Goal: Communication & Community: Answer question/provide support

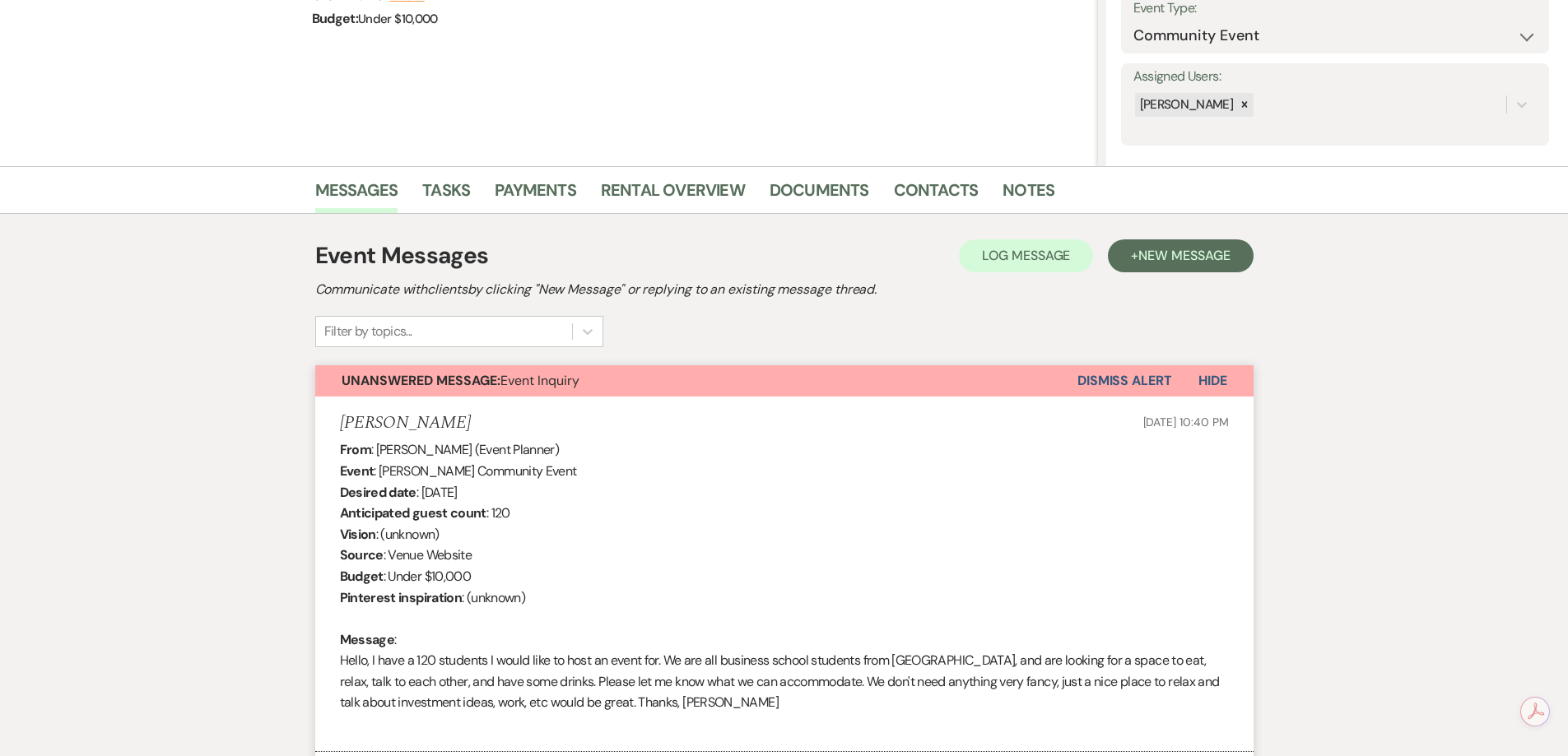
scroll to position [111, 0]
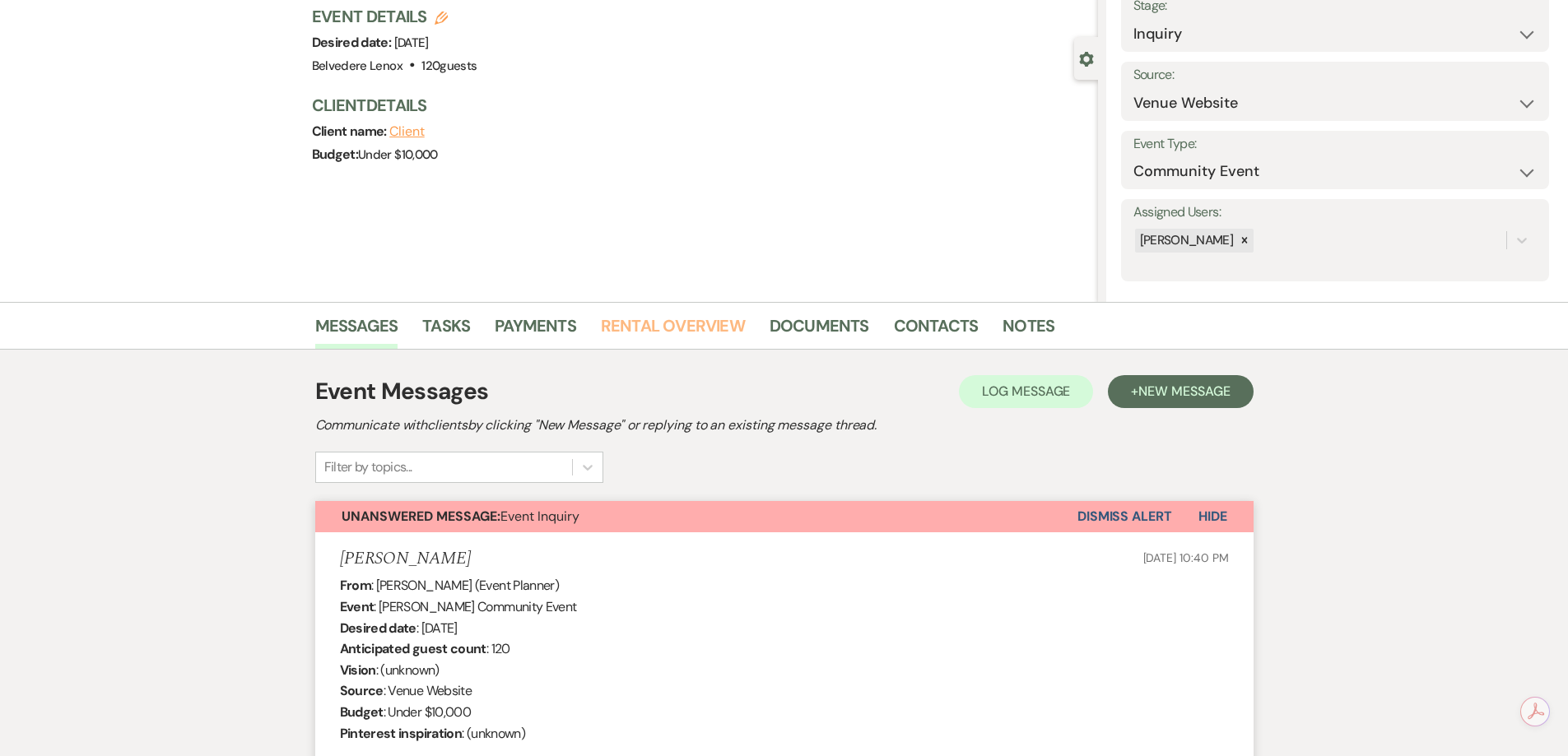
click at [634, 331] on link "Rental Overview" at bounding box center [672, 331] width 144 height 36
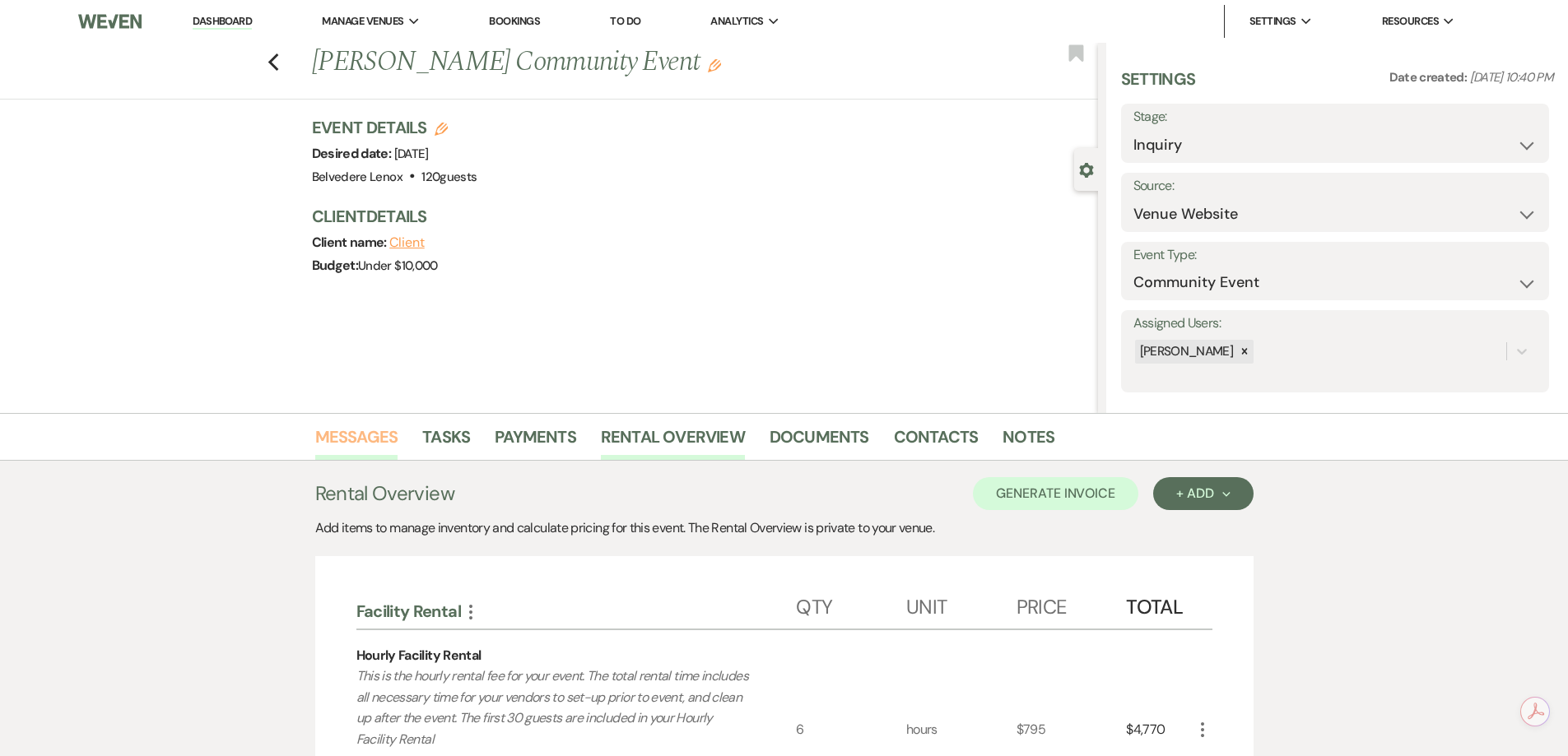
click at [374, 436] on link "Messages" at bounding box center [357, 441] width 83 height 36
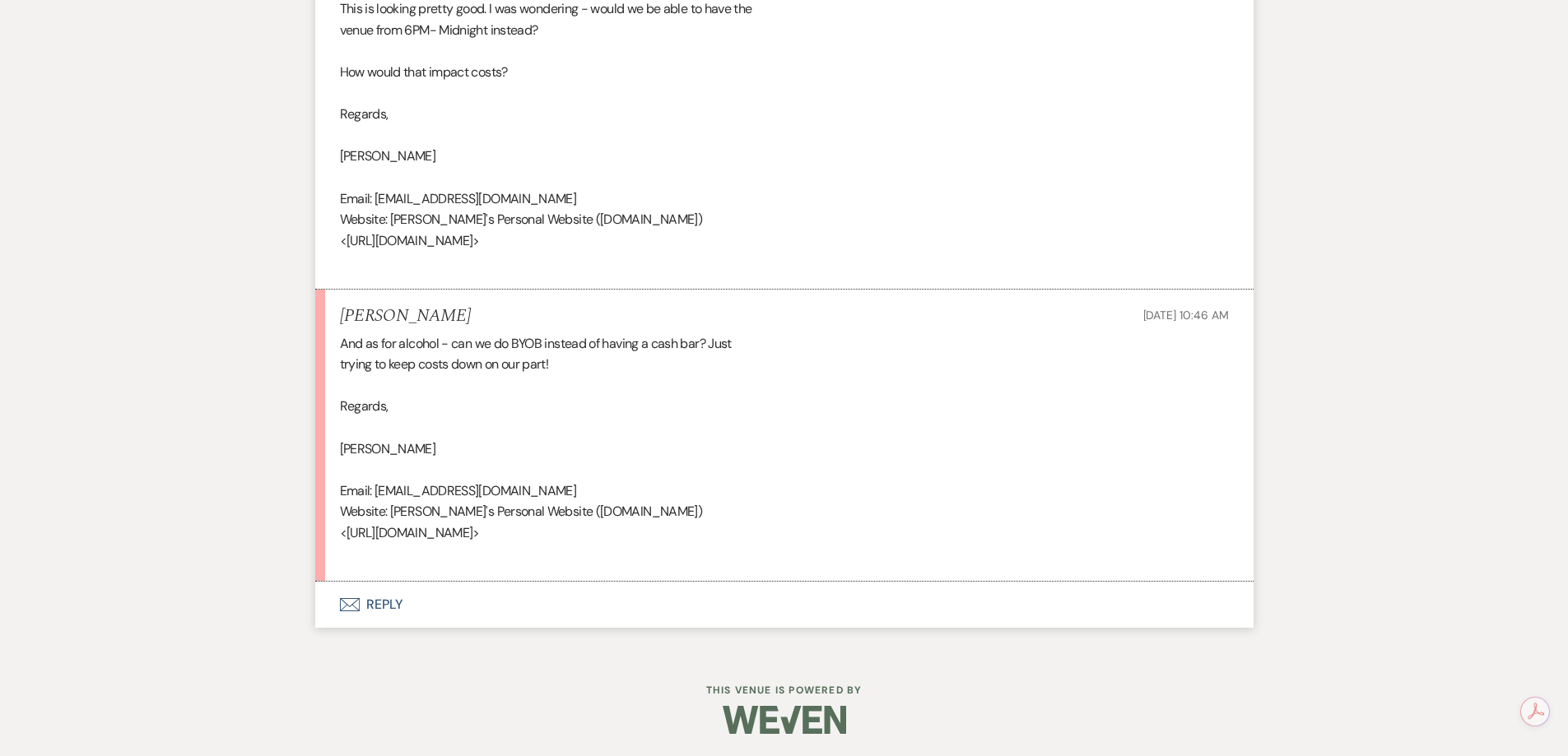
scroll to position [3486, 0]
click at [387, 599] on button "Envelope Reply" at bounding box center [785, 601] width 939 height 46
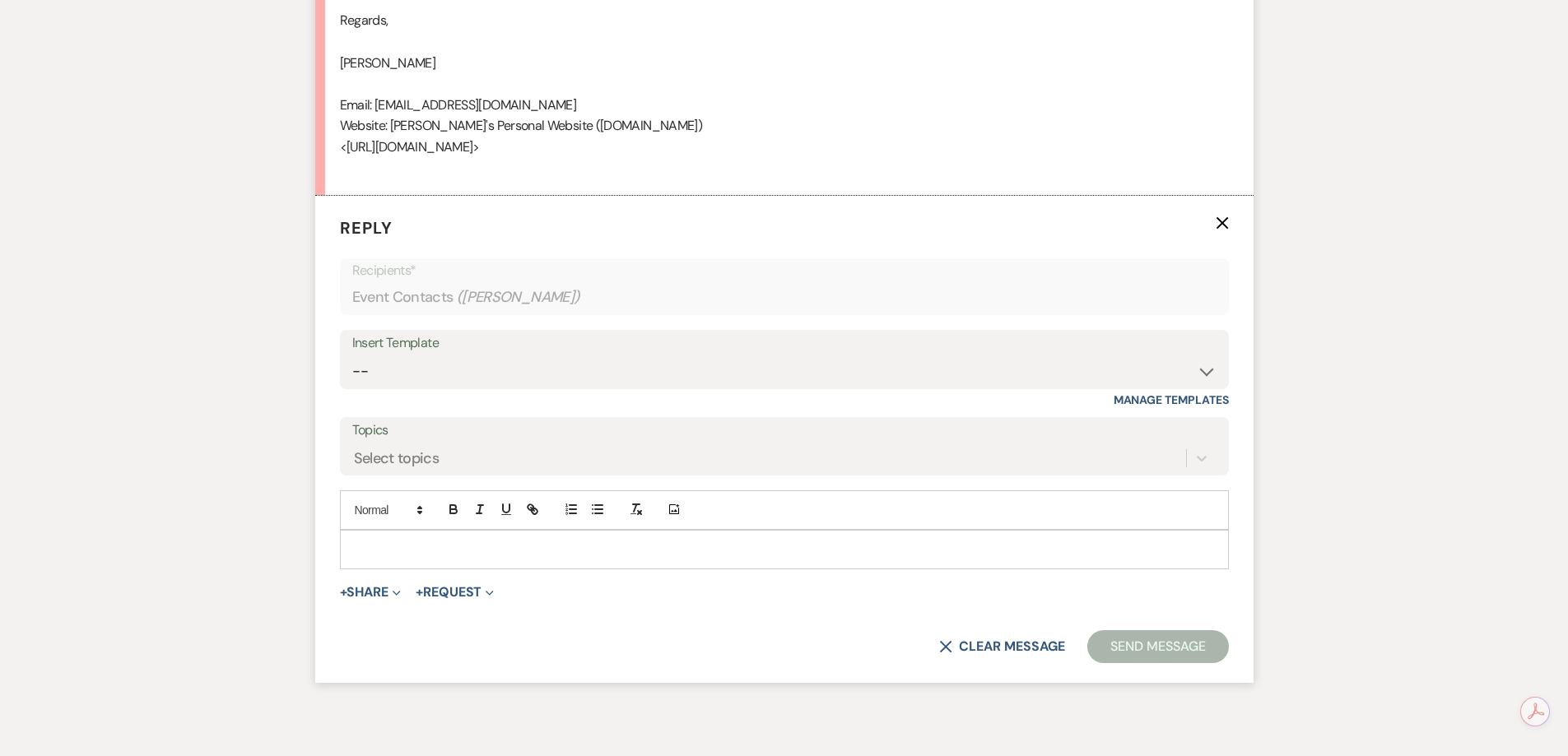
scroll to position [3897, 0]
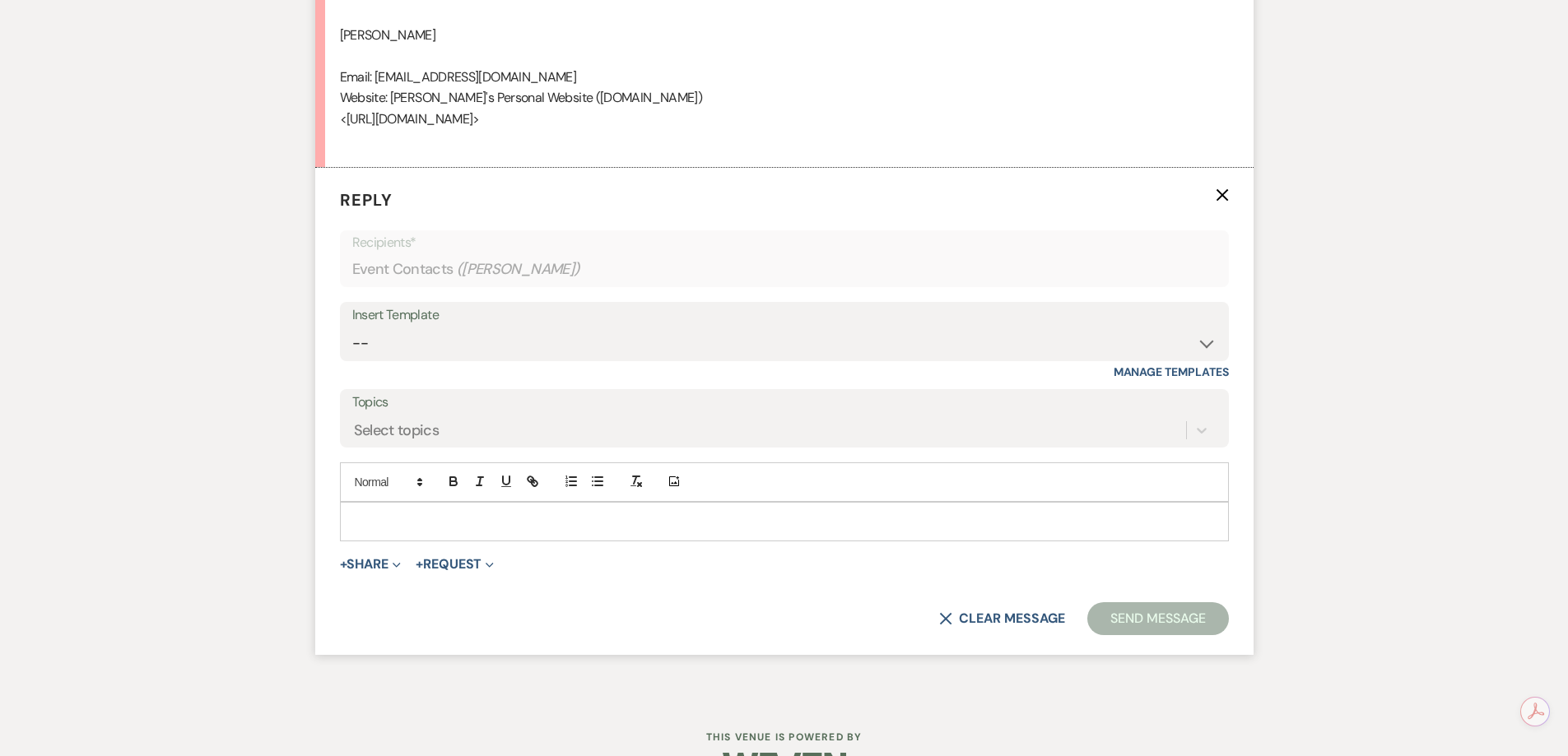
click at [436, 531] on p at bounding box center [784, 521] width 862 height 18
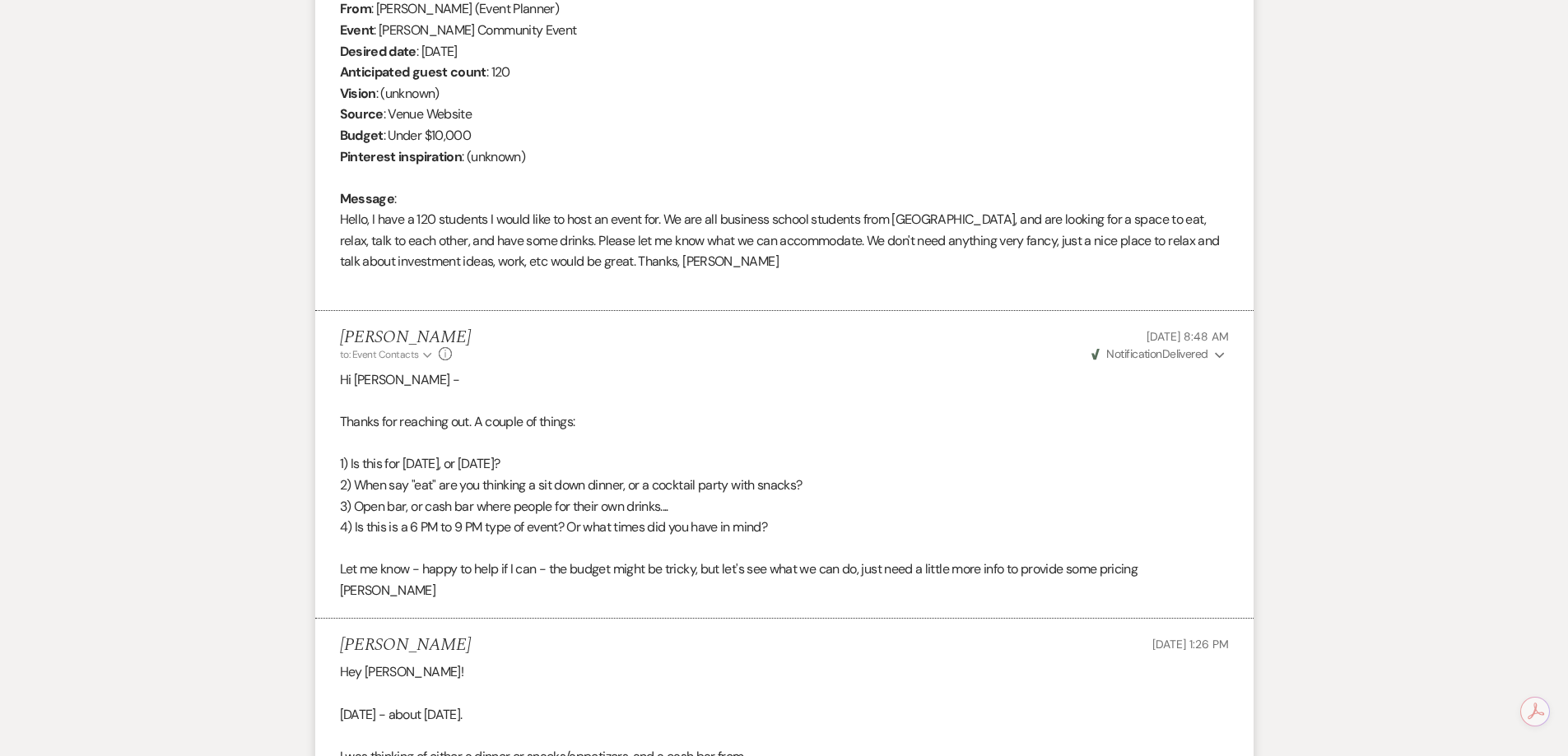
scroll to position [195, 0]
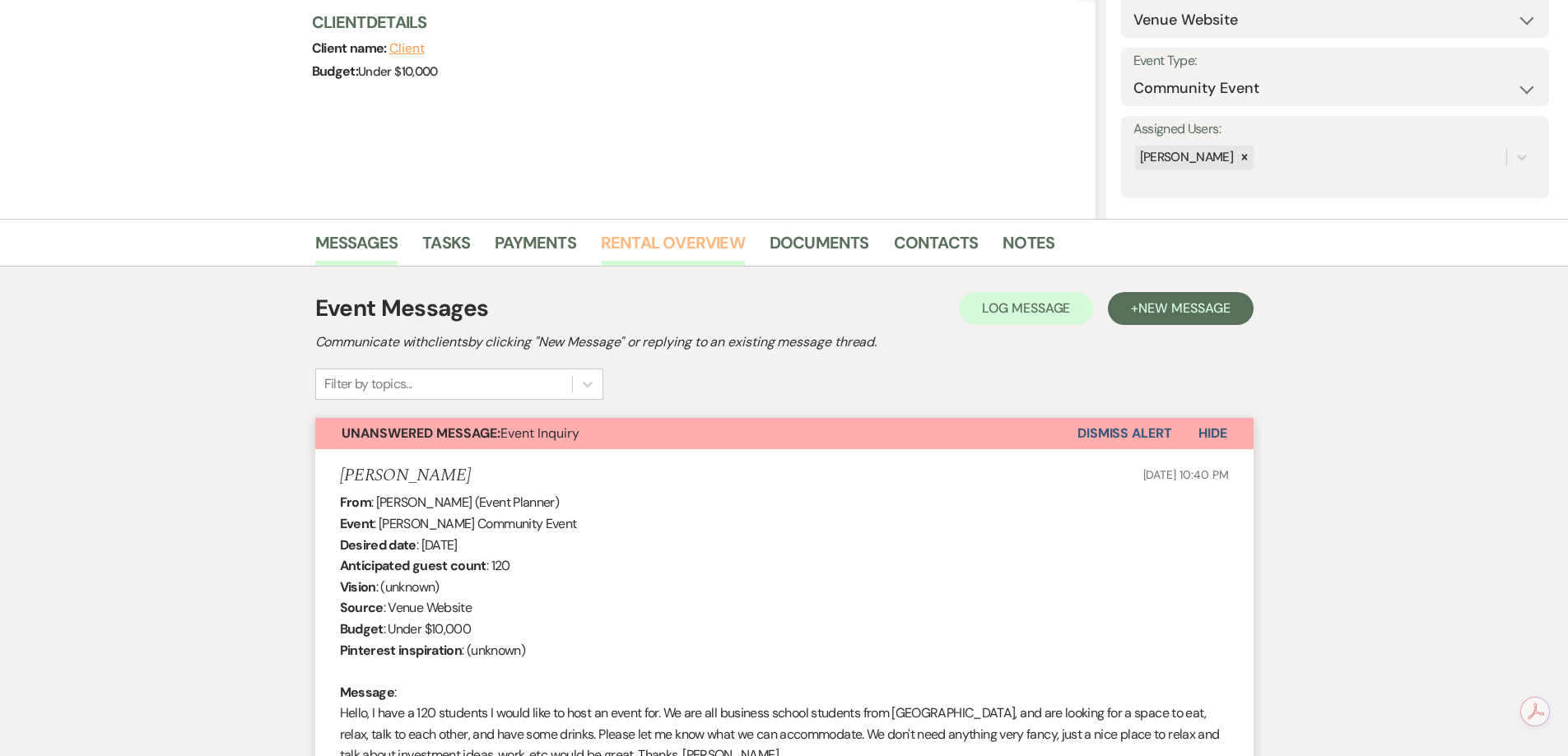
click at [691, 235] on link "Rental Overview" at bounding box center [672, 248] width 144 height 36
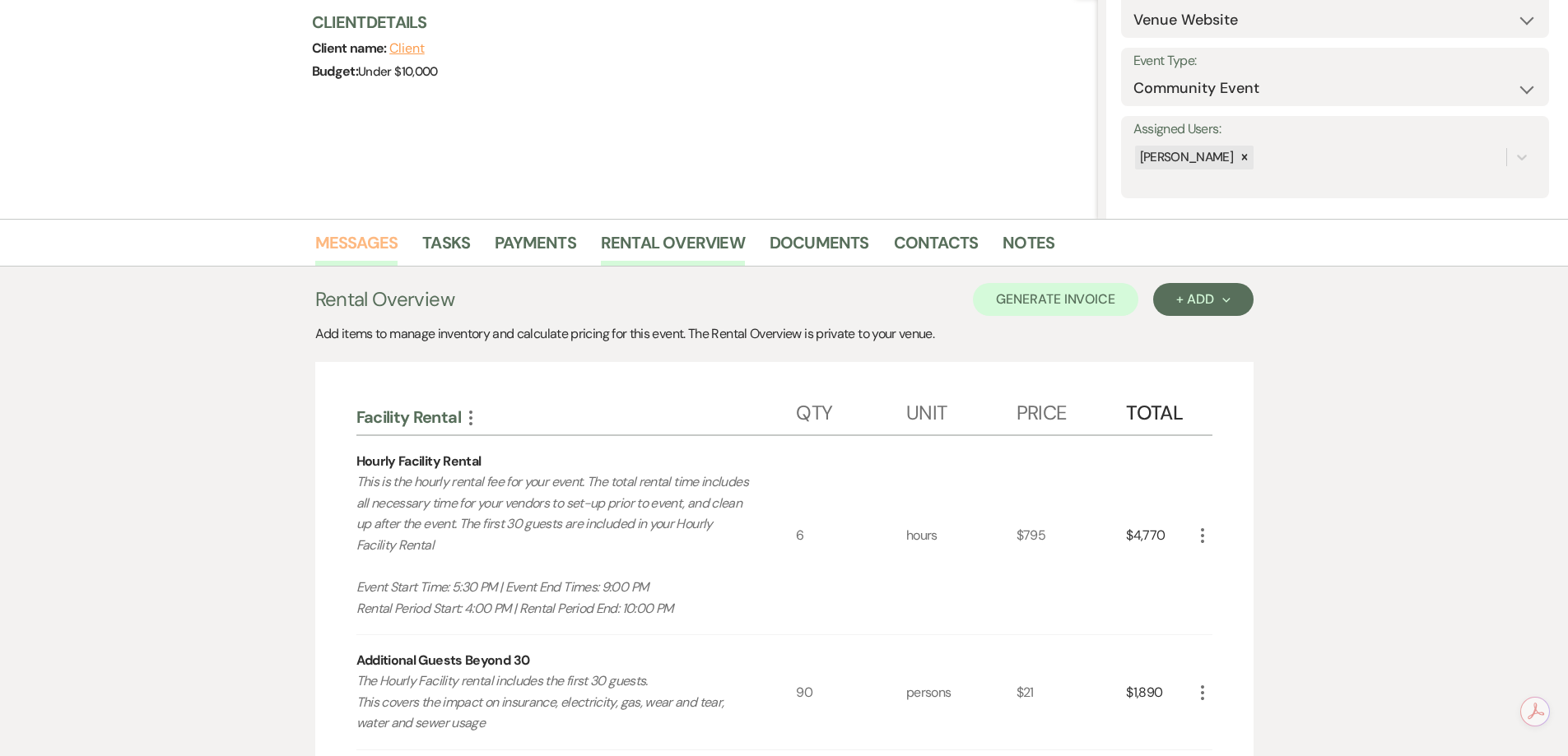
click at [381, 239] on link "Messages" at bounding box center [357, 248] width 83 height 36
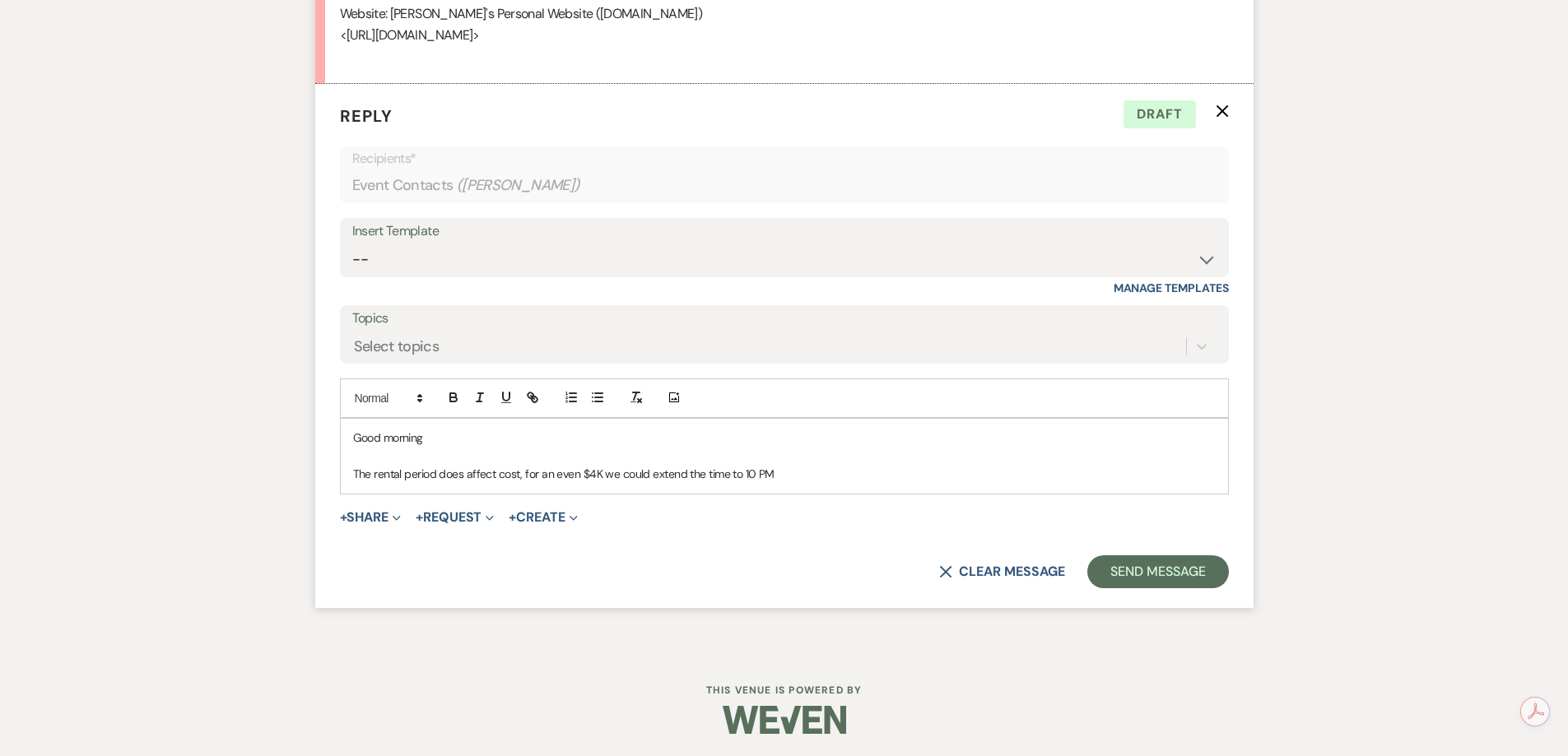
scroll to position [3984, 0]
click at [802, 463] on p "The rental period does affect cost, for an even $4K we could extend the time to…" at bounding box center [784, 471] width 862 height 18
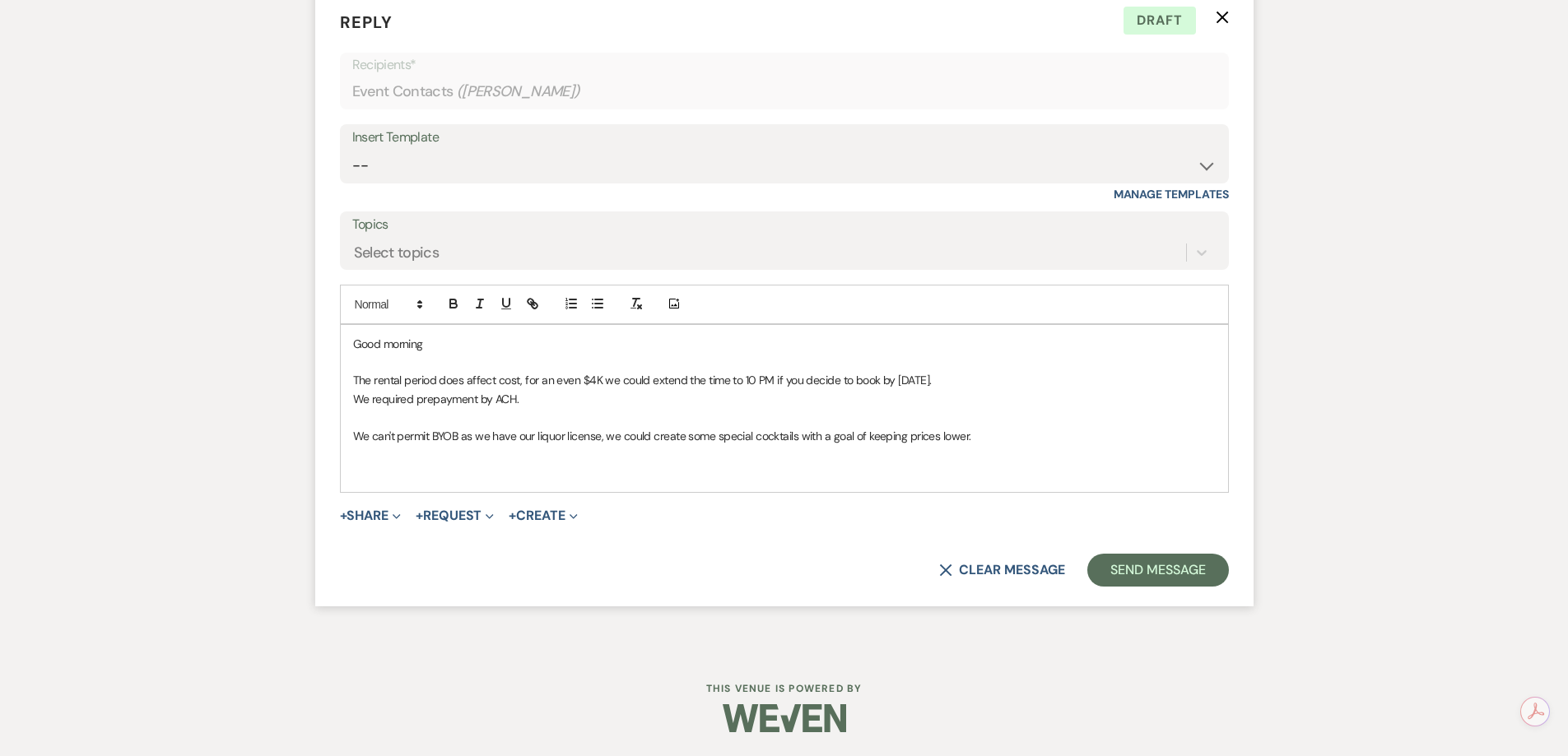
scroll to position [4076, 0]
click at [967, 376] on p "The rental period does affect cost, for an even $4K we could extend the time to…" at bounding box center [784, 379] width 862 height 18
click at [702, 376] on p "The rental period does affect cost, for an even $4K we could extend the time to…" at bounding box center [784, 379] width 862 height 18
click at [1017, 381] on p "The rental period does affect cost, for an even $4K we could extend the event t…" at bounding box center [784, 379] width 862 height 18
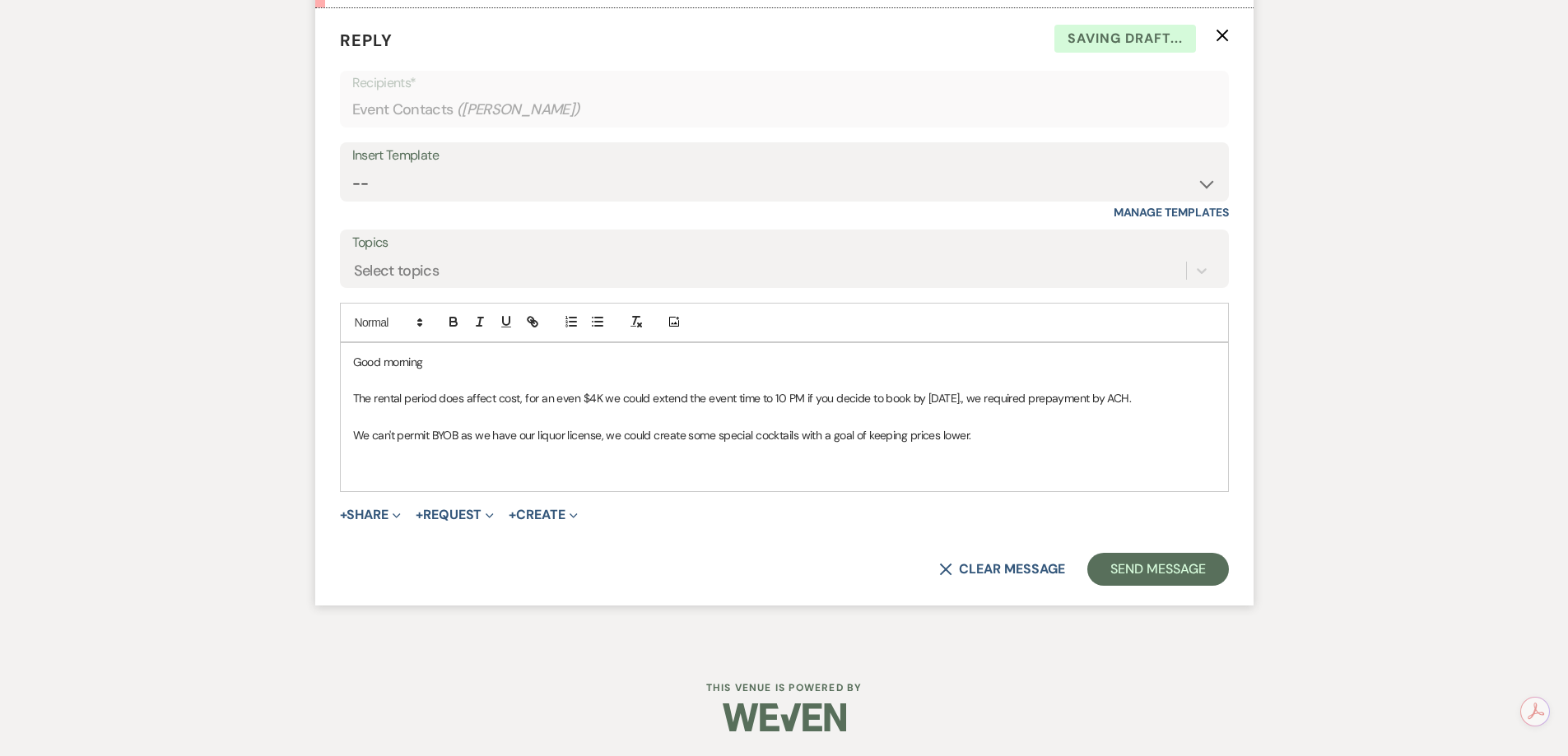
click at [1148, 398] on p "The rental period does affect cost, for an even $4K we could extend the event t…" at bounding box center [784, 398] width 862 height 18
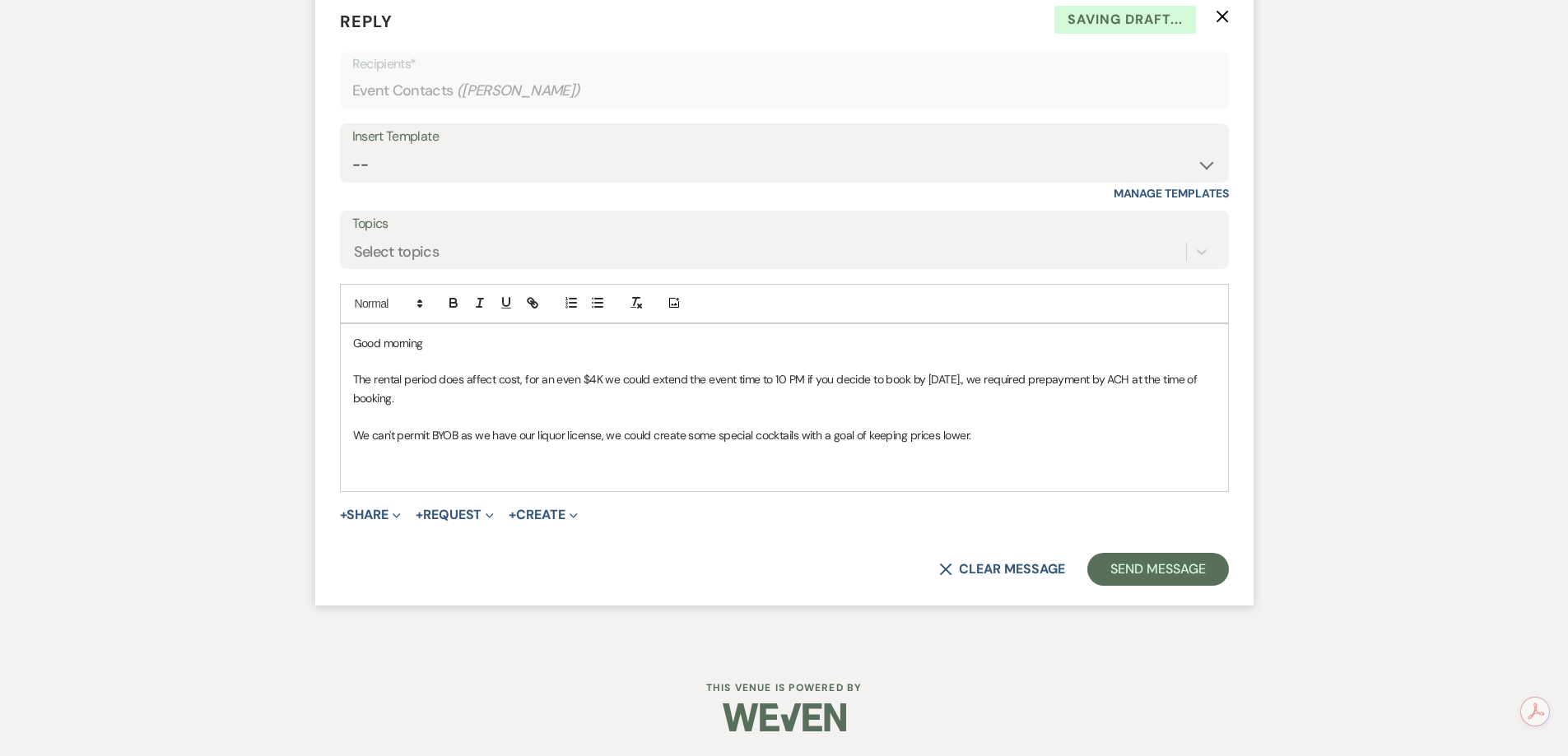
click at [994, 441] on p "We can't permit BYOB as we have our liquor license, we could create some specia…" at bounding box center [784, 435] width 862 height 18
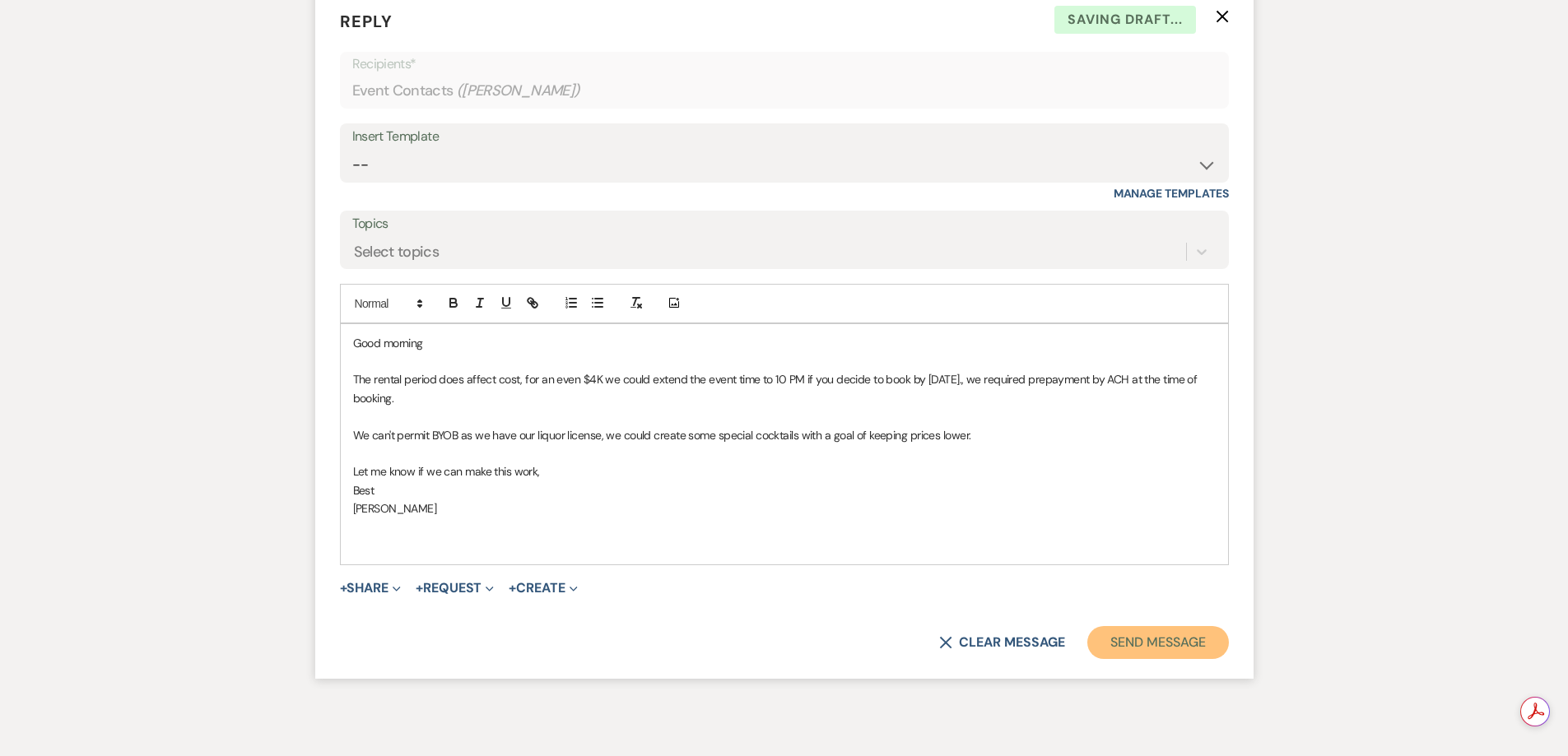
click at [1204, 646] on button "Send Message" at bounding box center [1157, 642] width 141 height 33
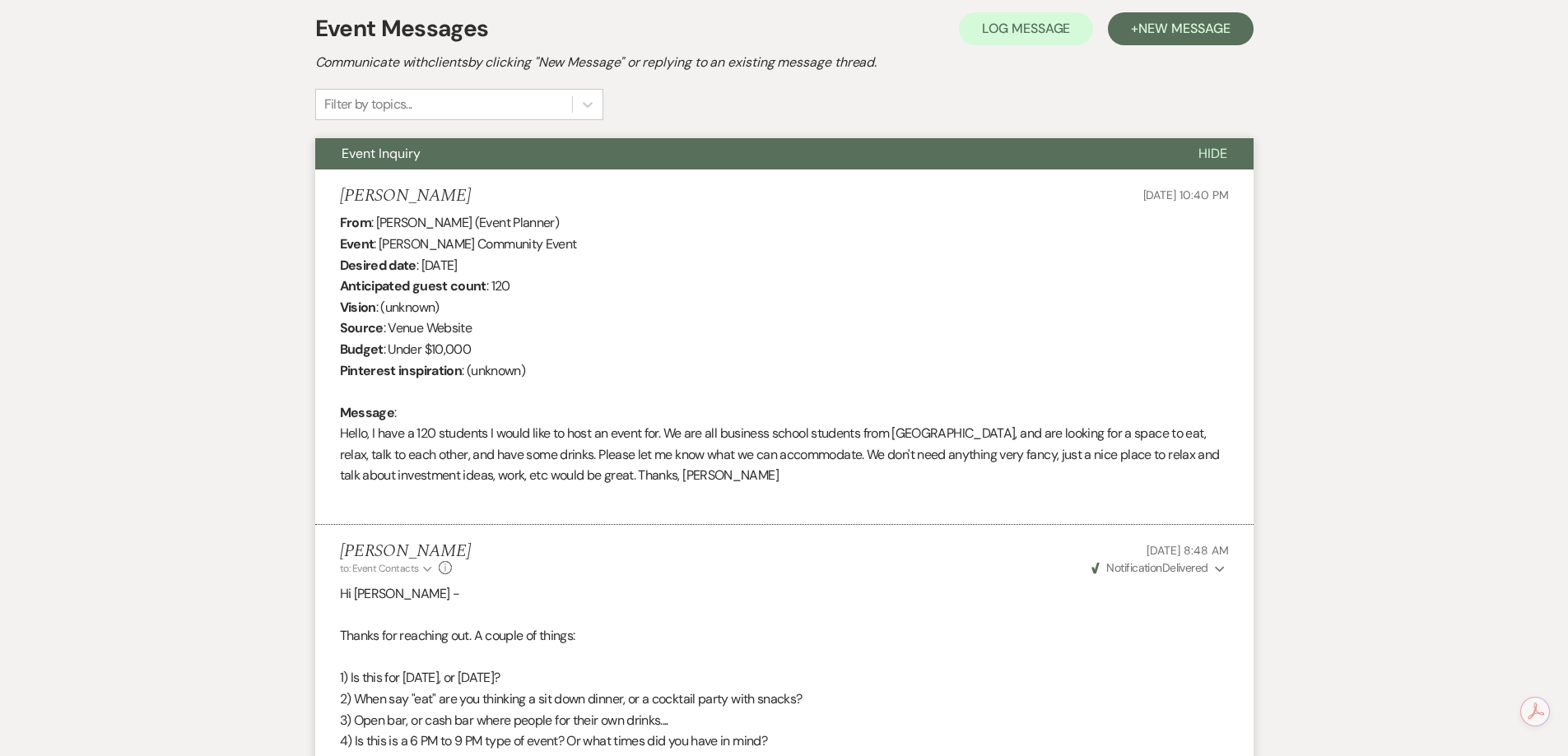
scroll to position [0, 0]
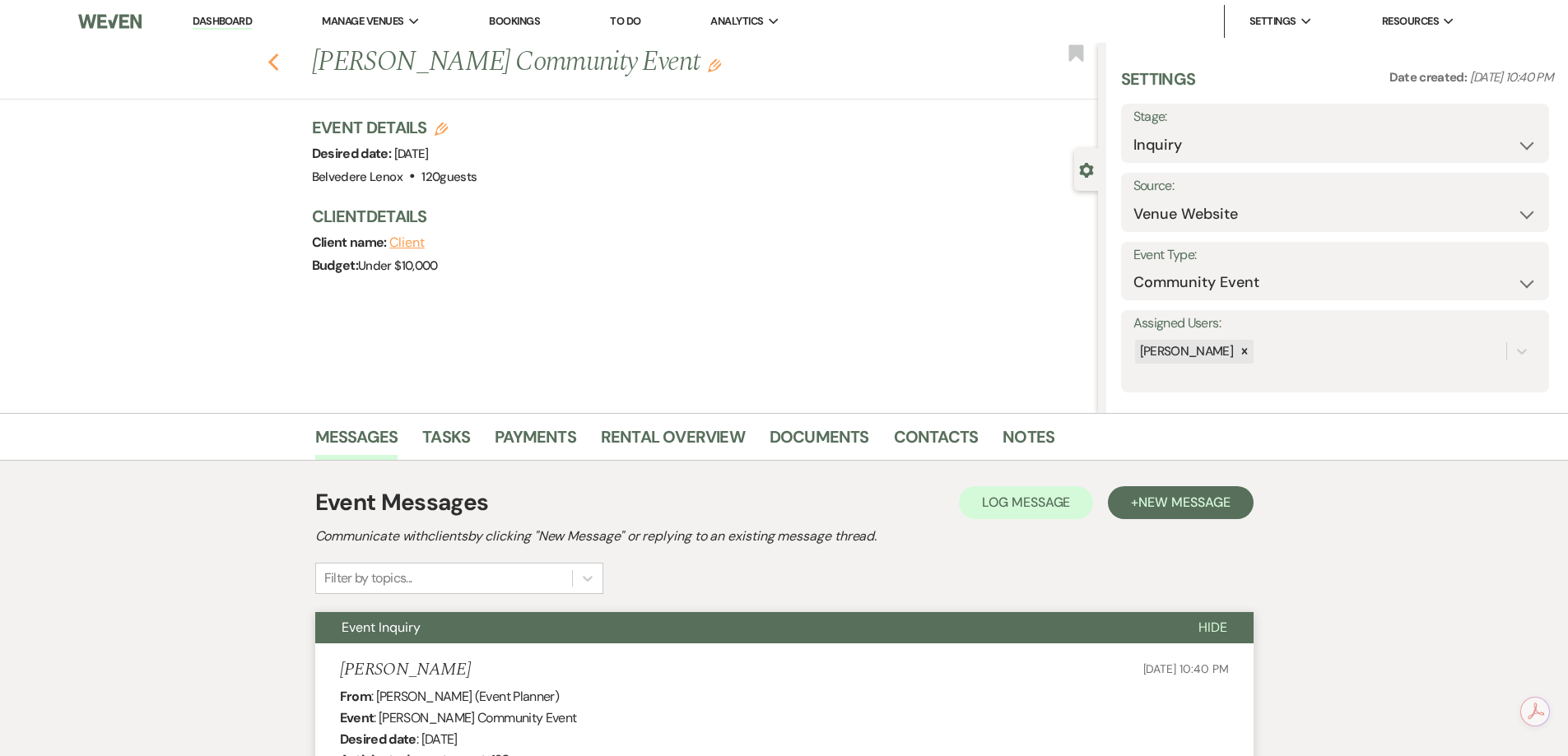
click at [279, 67] on icon "Previous" at bounding box center [273, 62] width 12 height 20
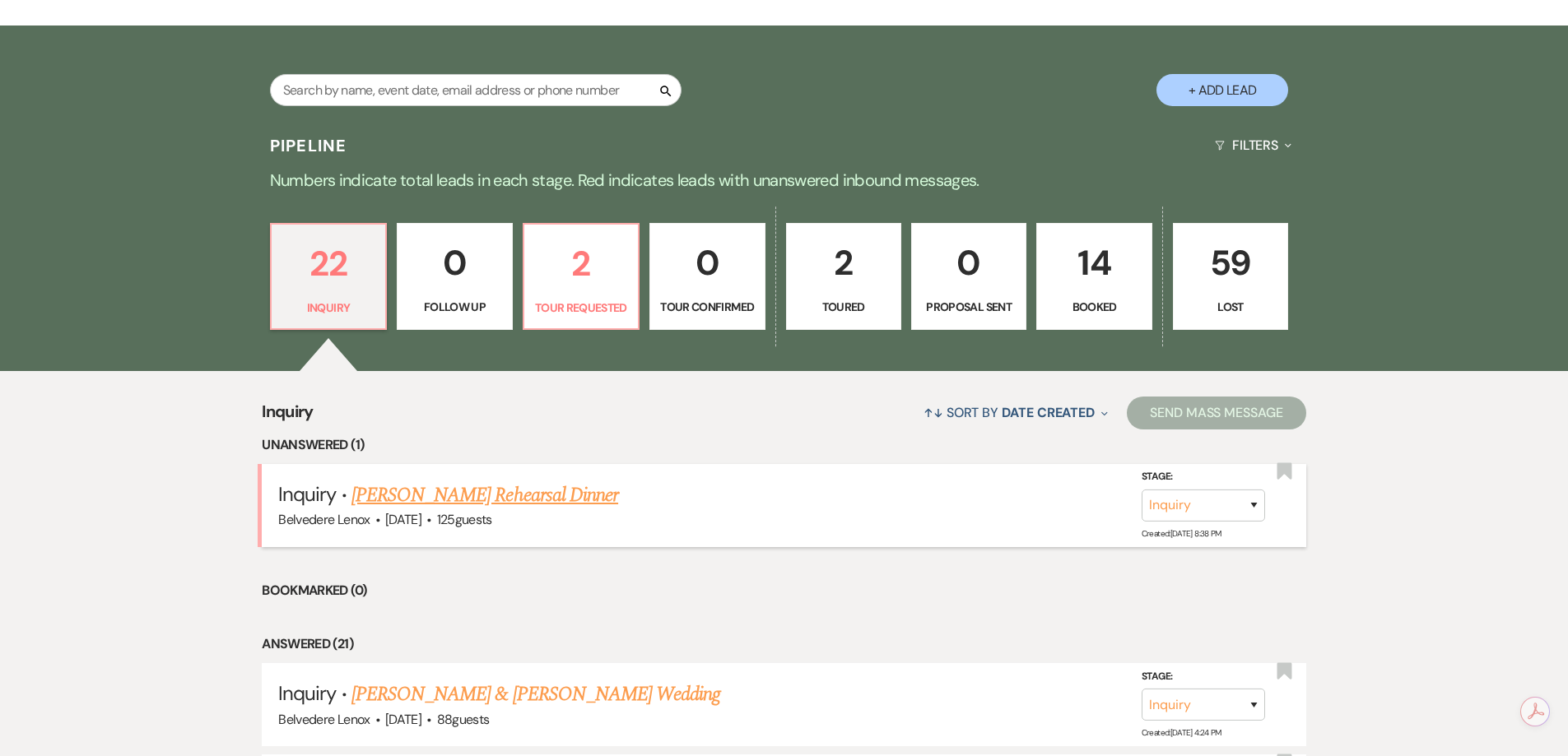
scroll to position [330, 0]
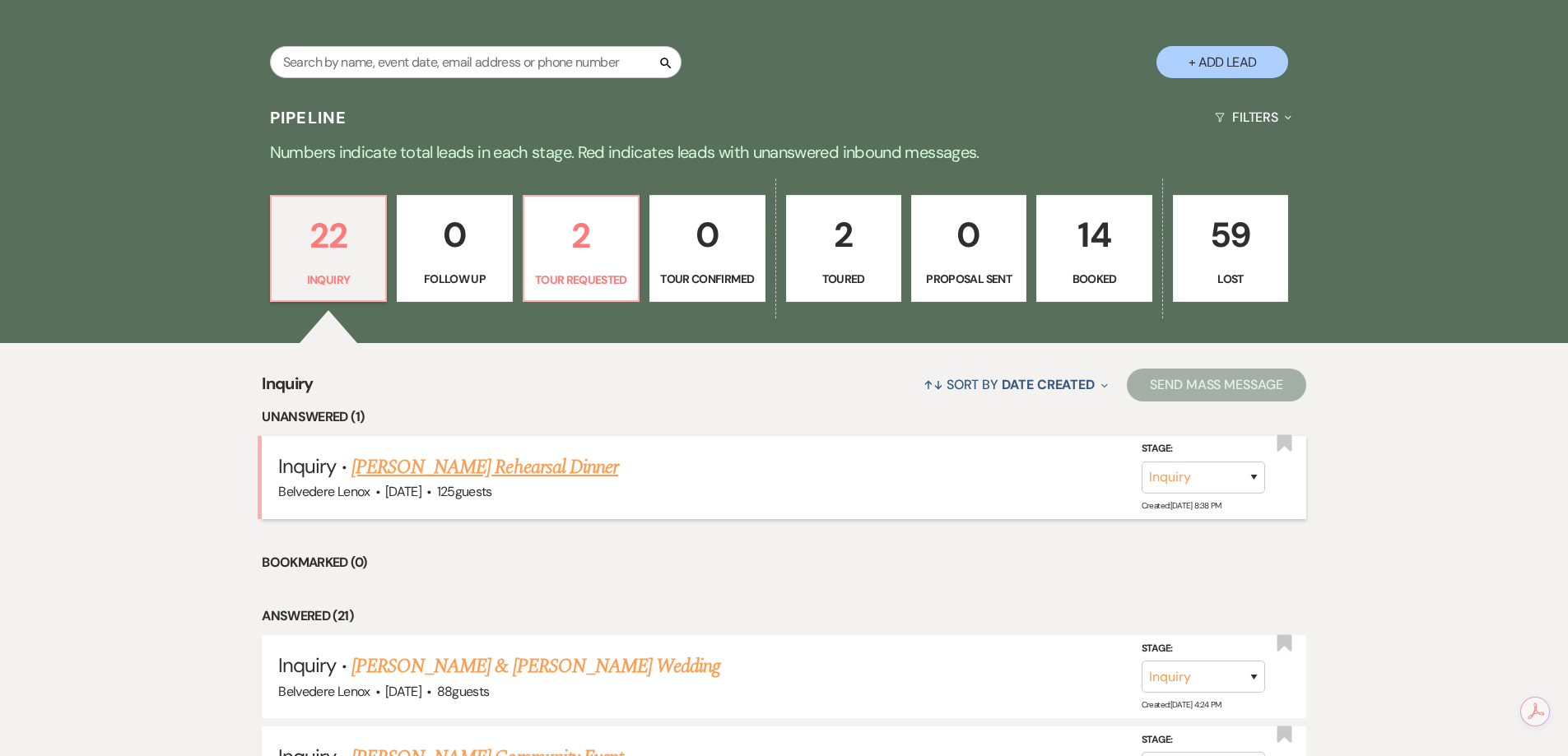
click at [526, 471] on link "[PERSON_NAME] Rehearsal Dinner" at bounding box center [484, 467] width 266 height 30
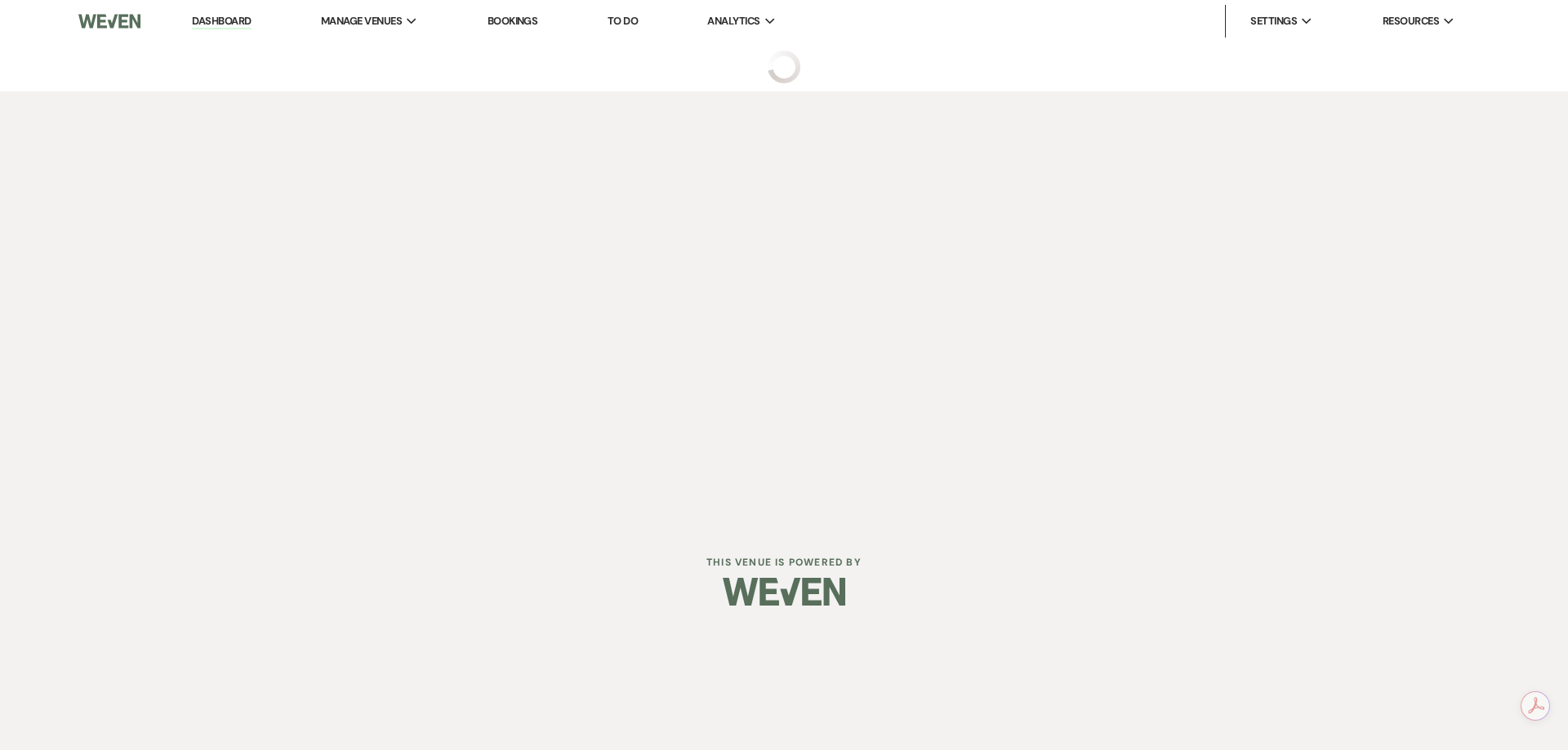
select select "5"
select select "11"
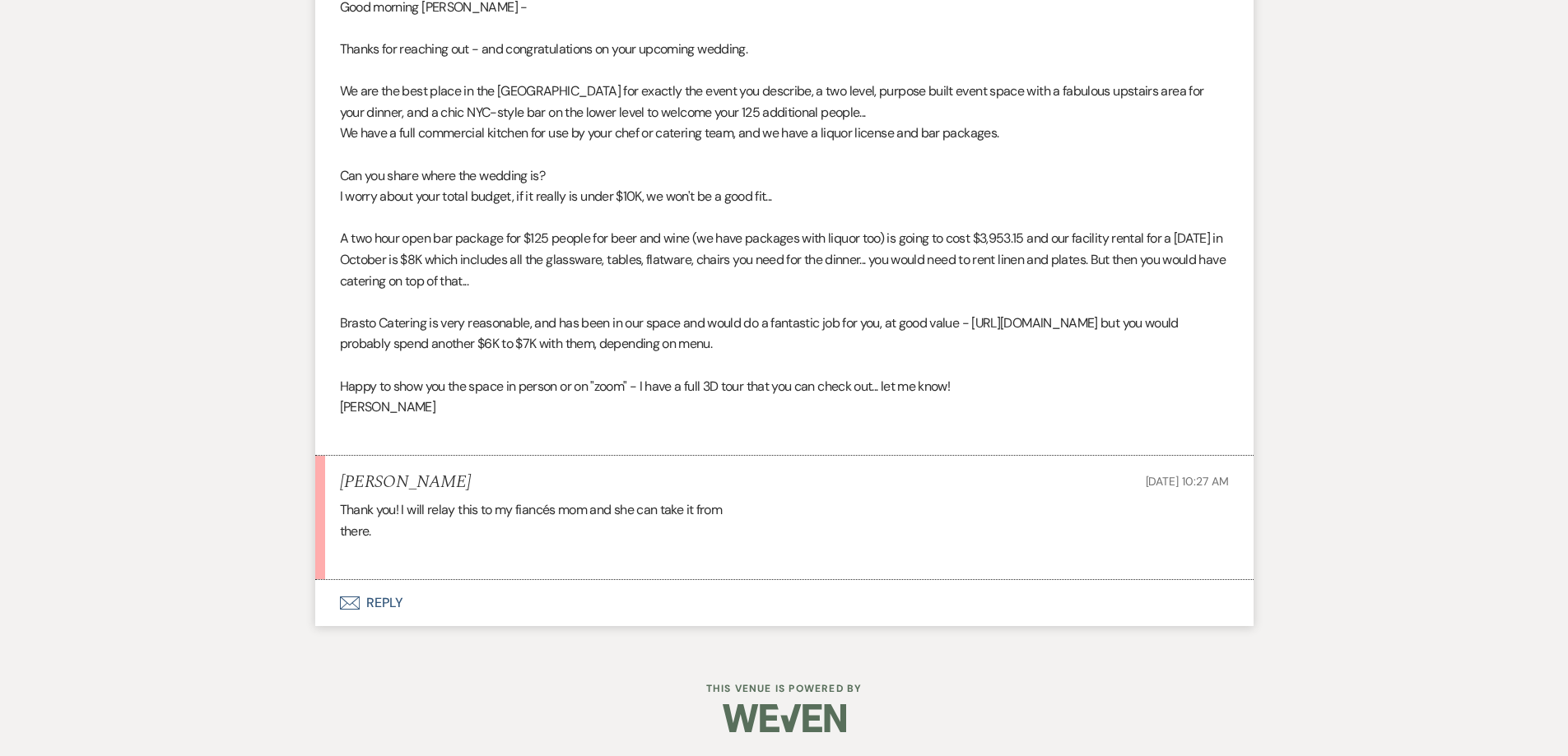
scroll to position [1019, 0]
click at [382, 607] on button "Envelope Reply" at bounding box center [785, 601] width 939 height 46
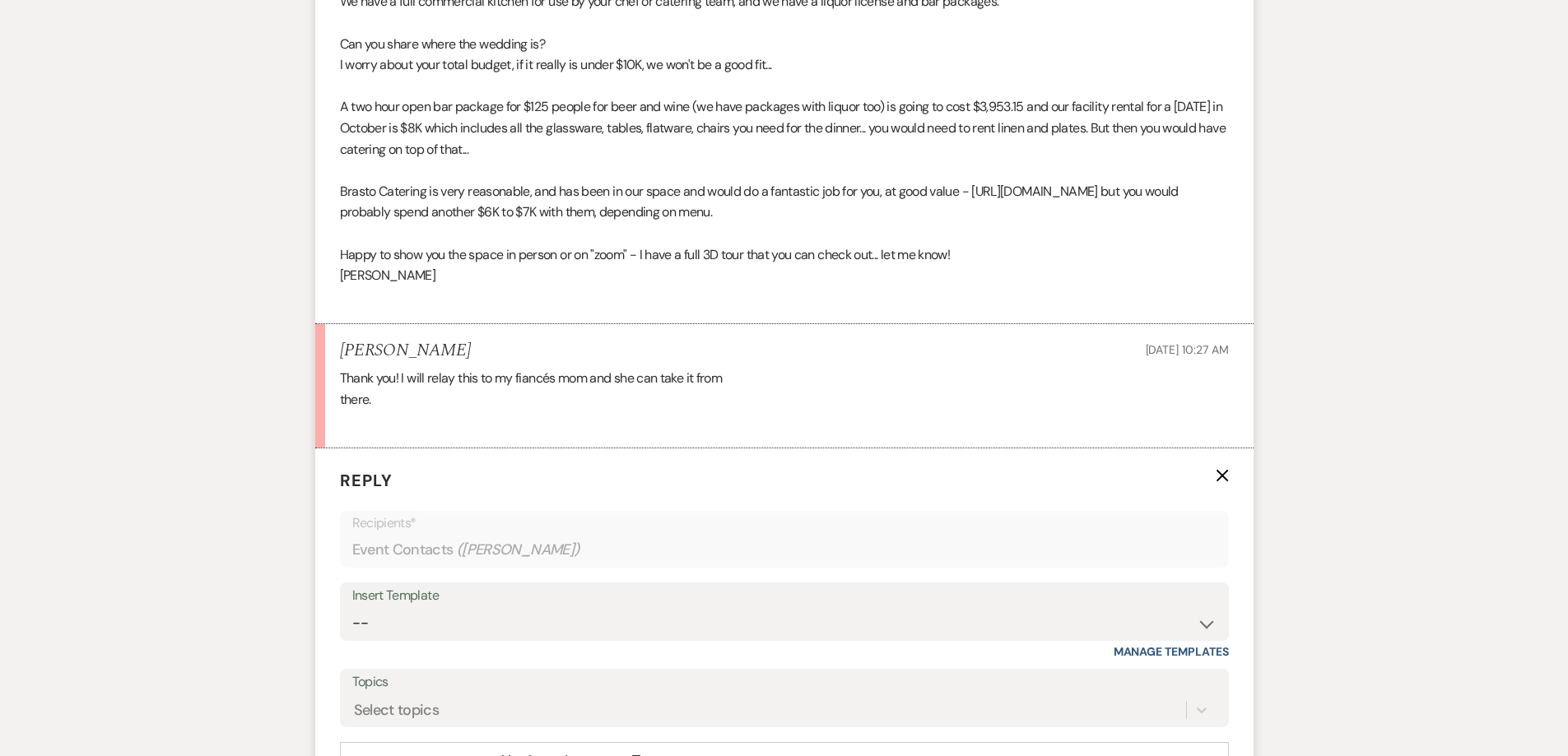
scroll to position [1431, 0]
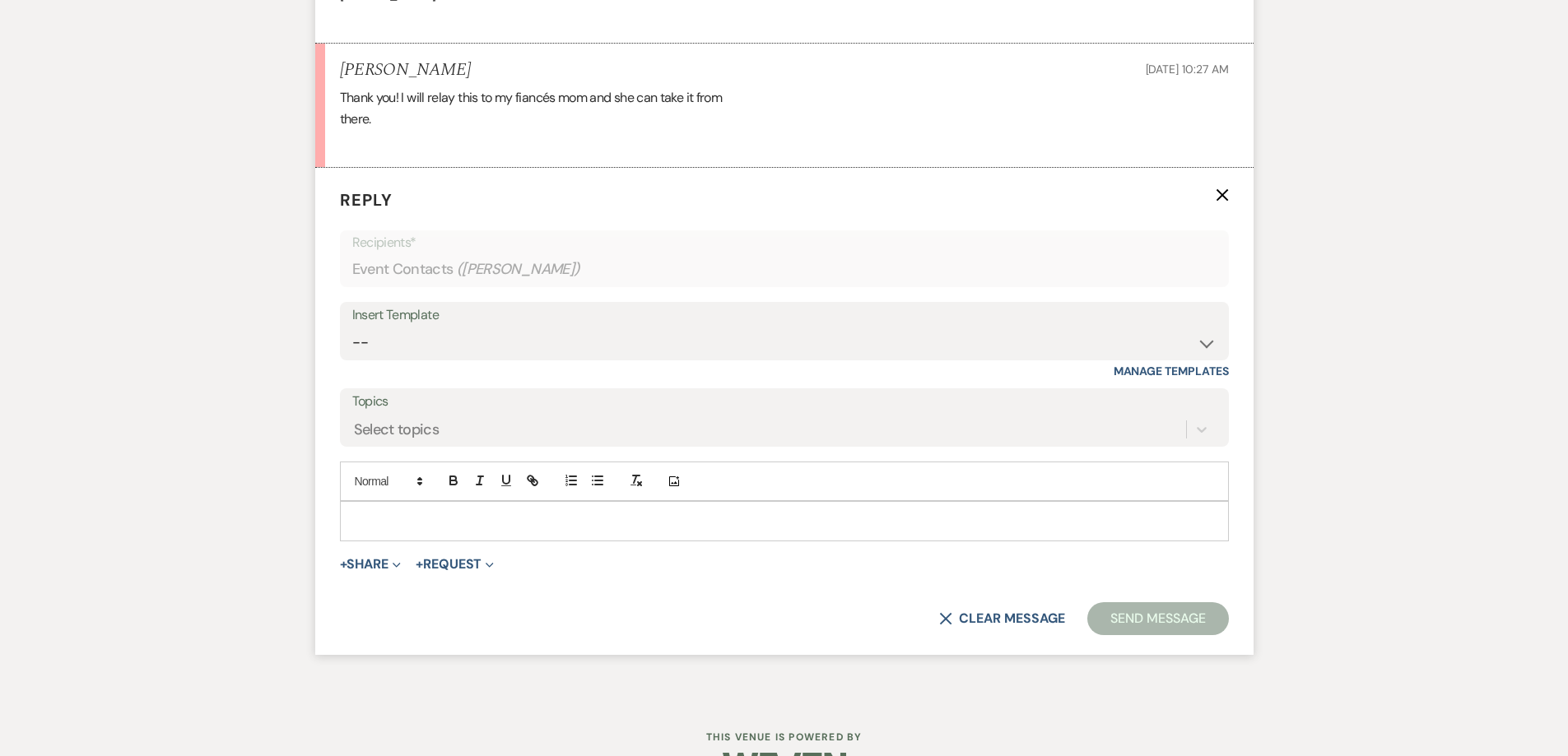
click at [565, 528] on p at bounding box center [784, 520] width 862 height 18
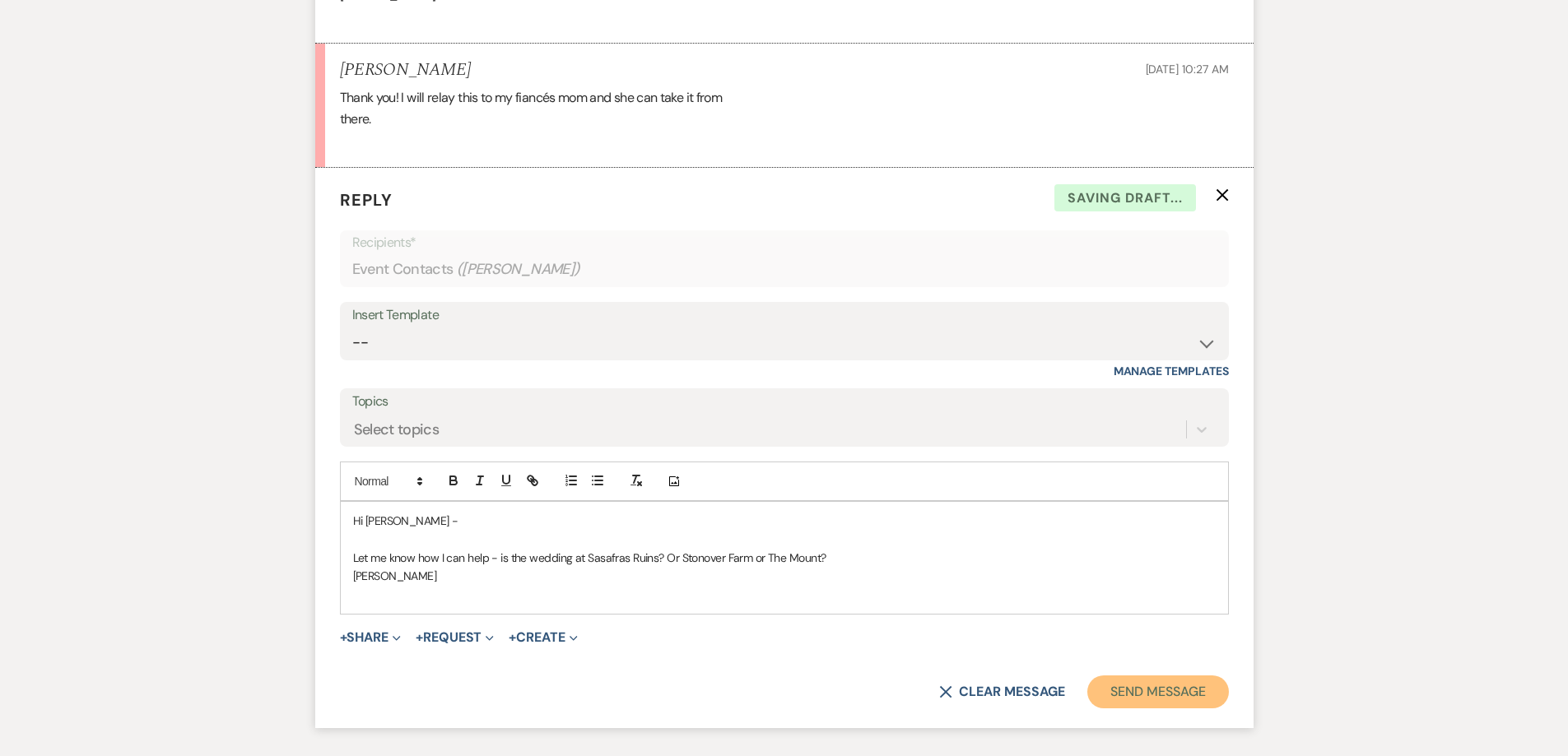
click at [1166, 676] on button "Send Message" at bounding box center [1157, 692] width 141 height 33
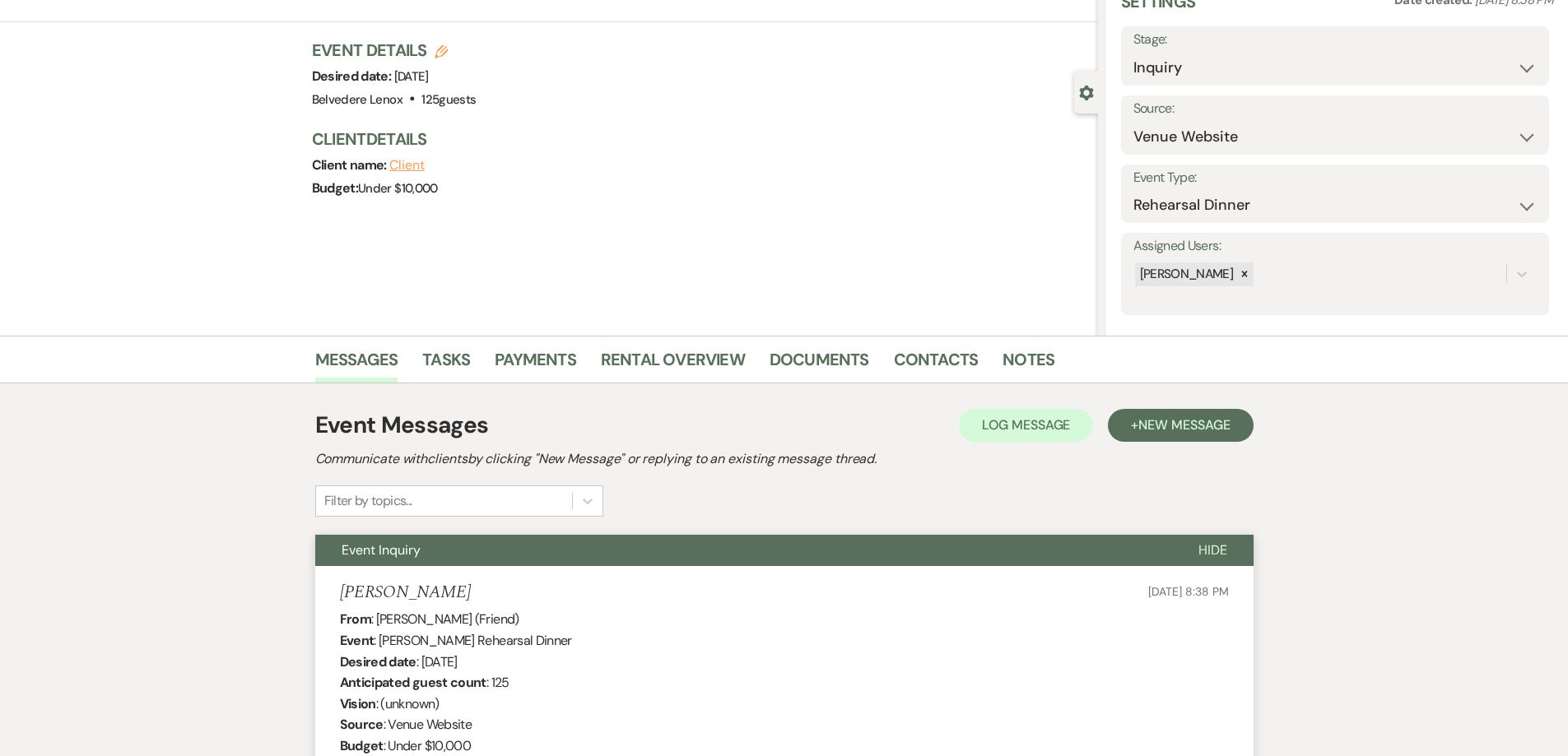
scroll to position [0, 0]
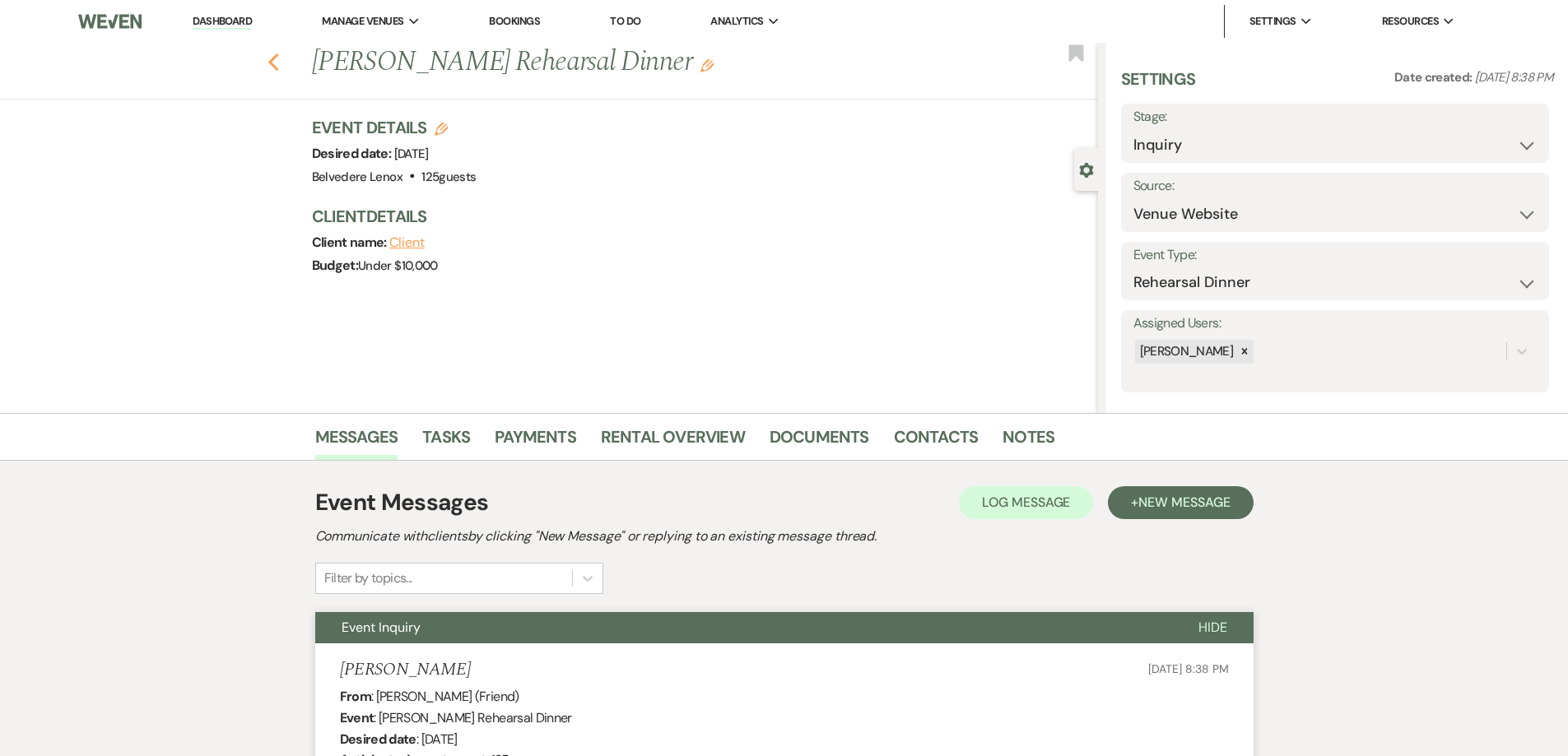
click at [278, 70] on use "button" at bounding box center [272, 61] width 10 height 18
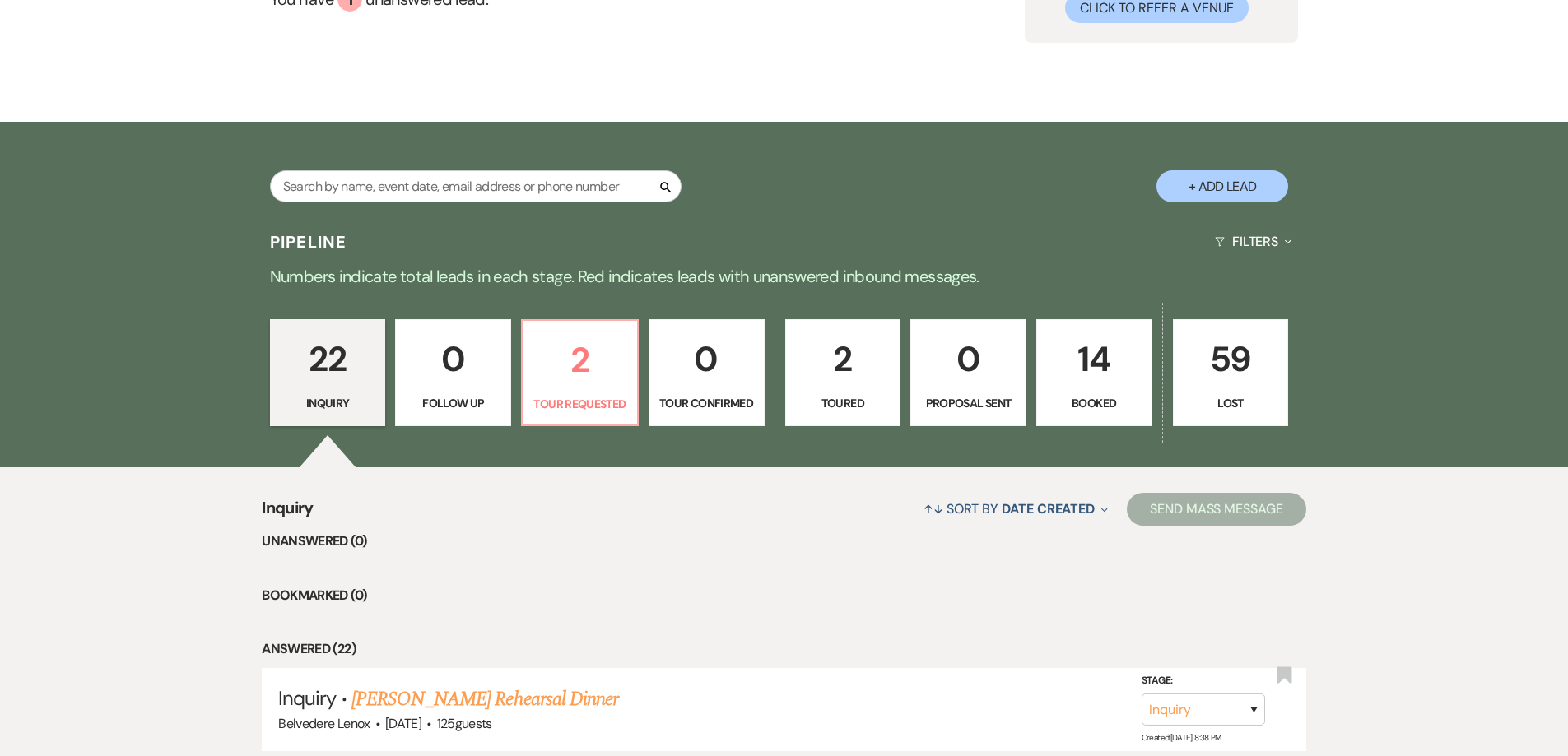
scroll to position [493, 0]
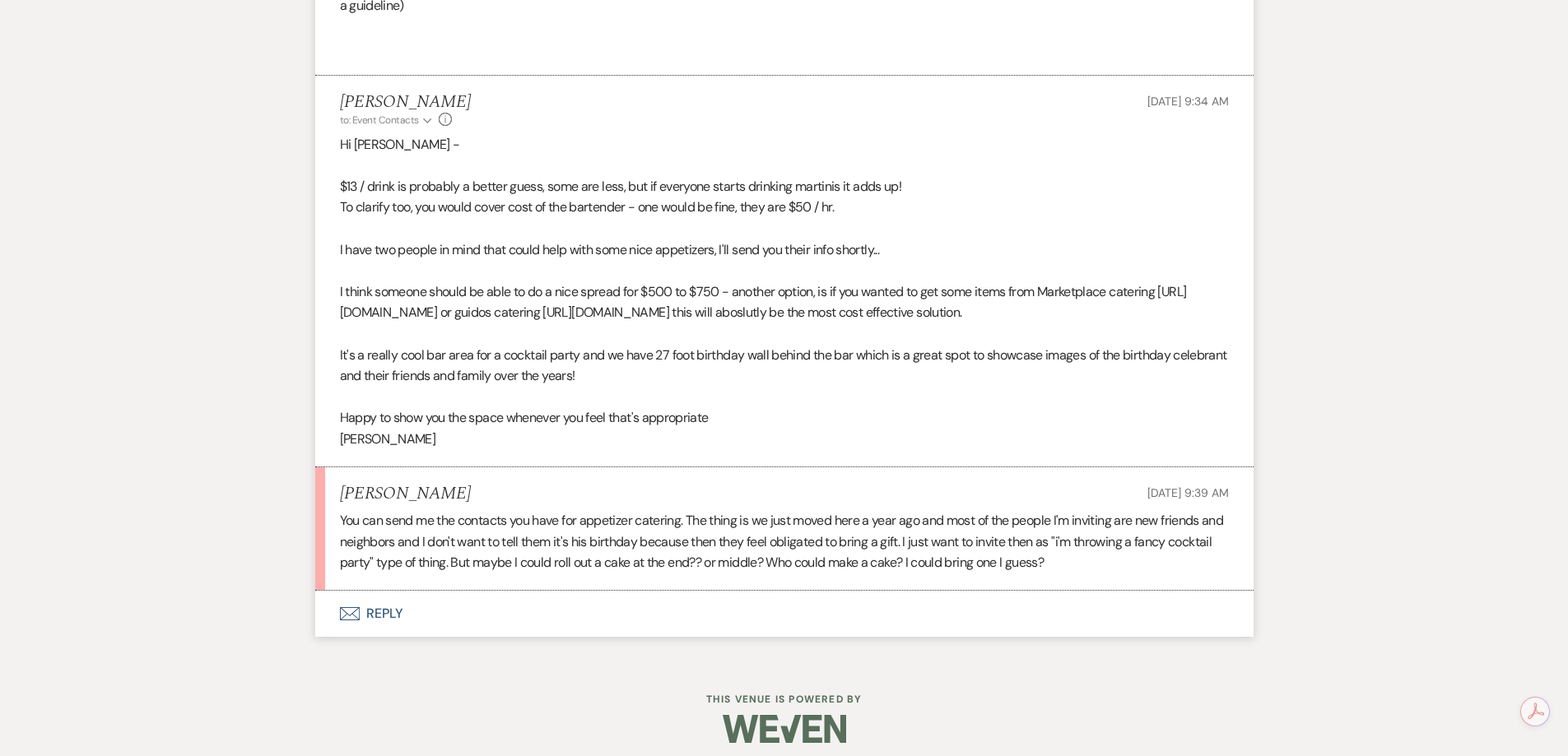
scroll to position [2005, 0]
click at [384, 614] on button "Envelope Reply" at bounding box center [785, 614] width 939 height 46
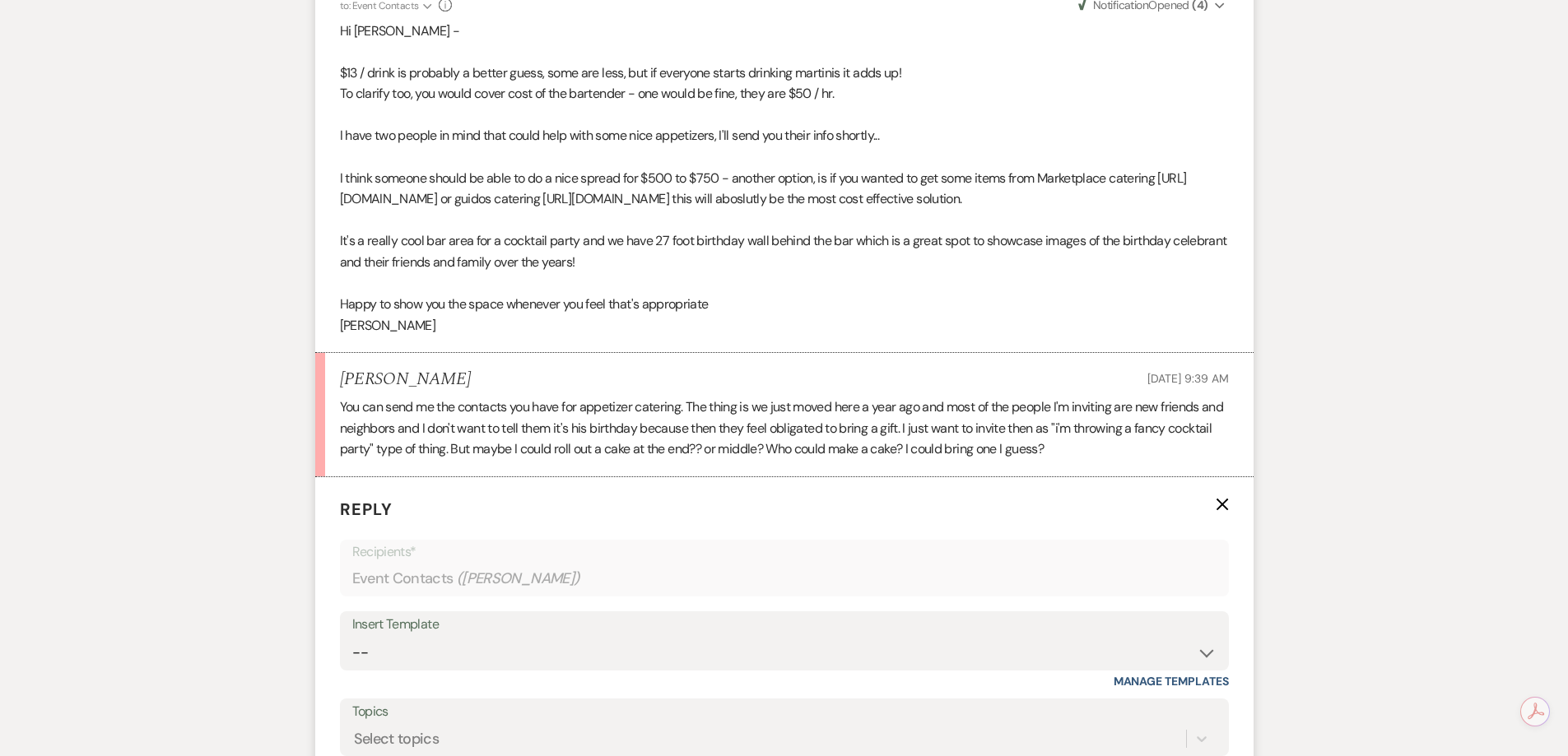
scroll to position [2334, 0]
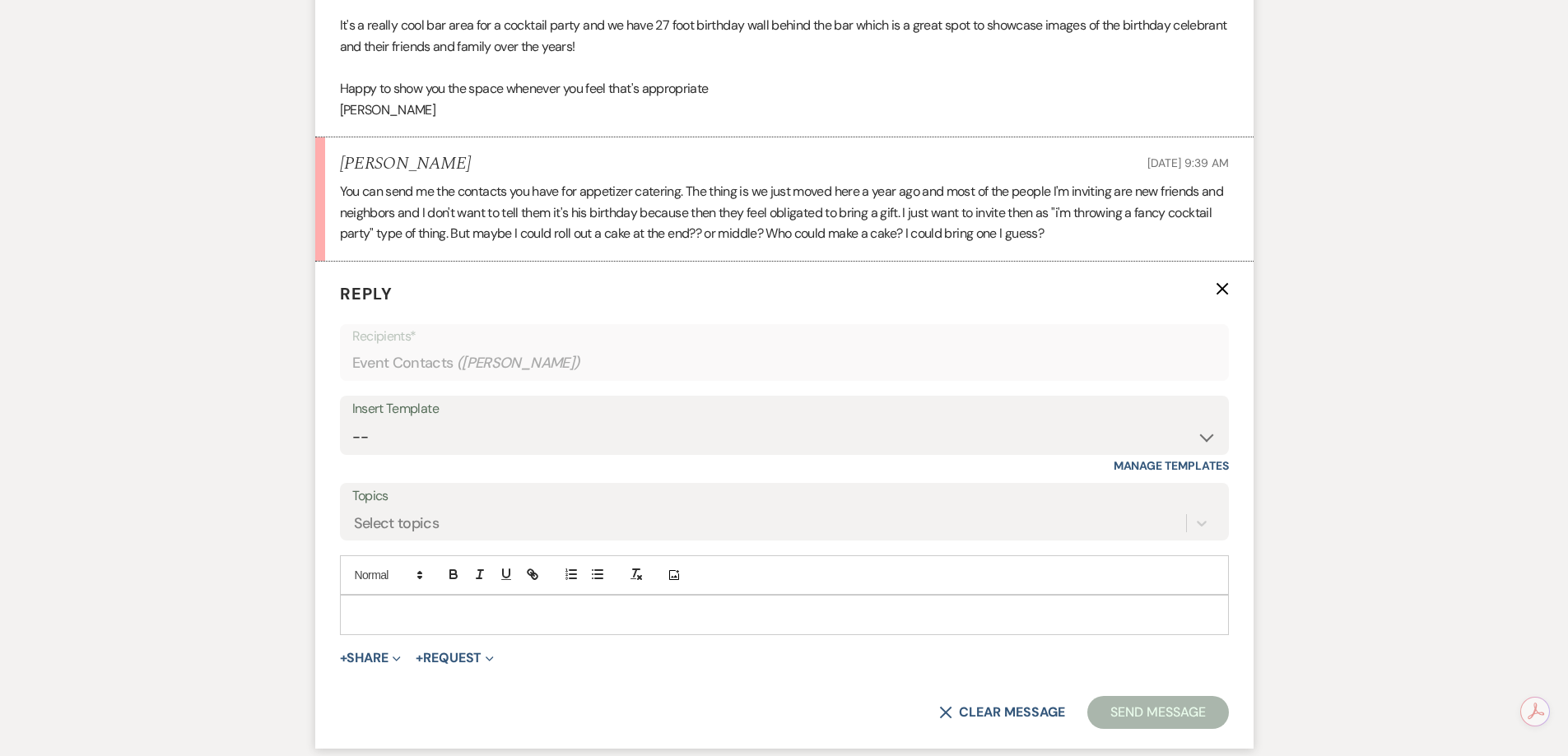
click at [412, 608] on p at bounding box center [784, 614] width 862 height 18
